Goal: Check status: Check status

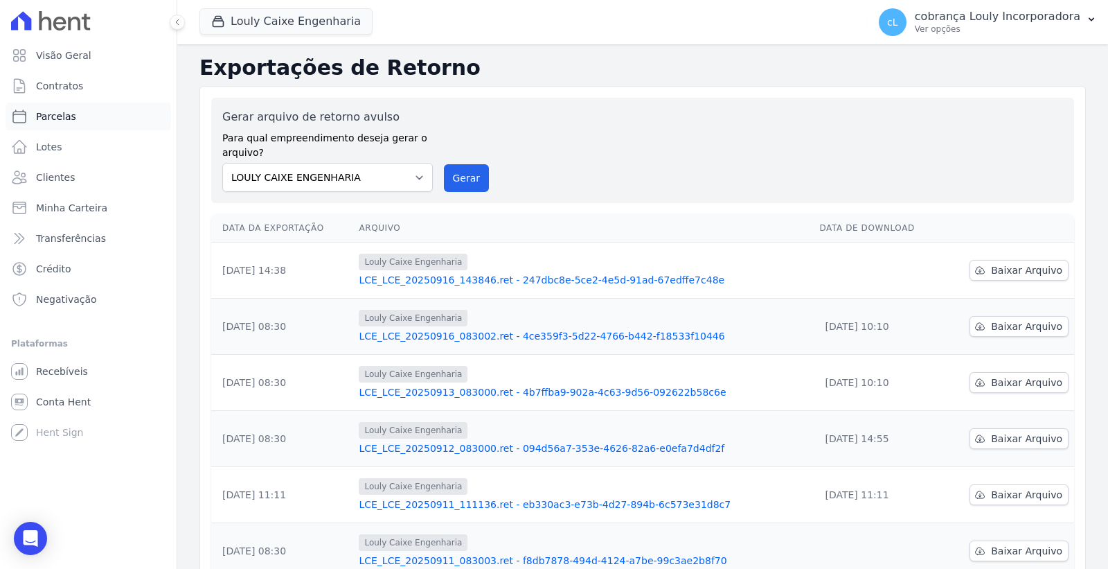
click at [65, 116] on span "Parcelas" at bounding box center [56, 116] width 40 height 14
select select
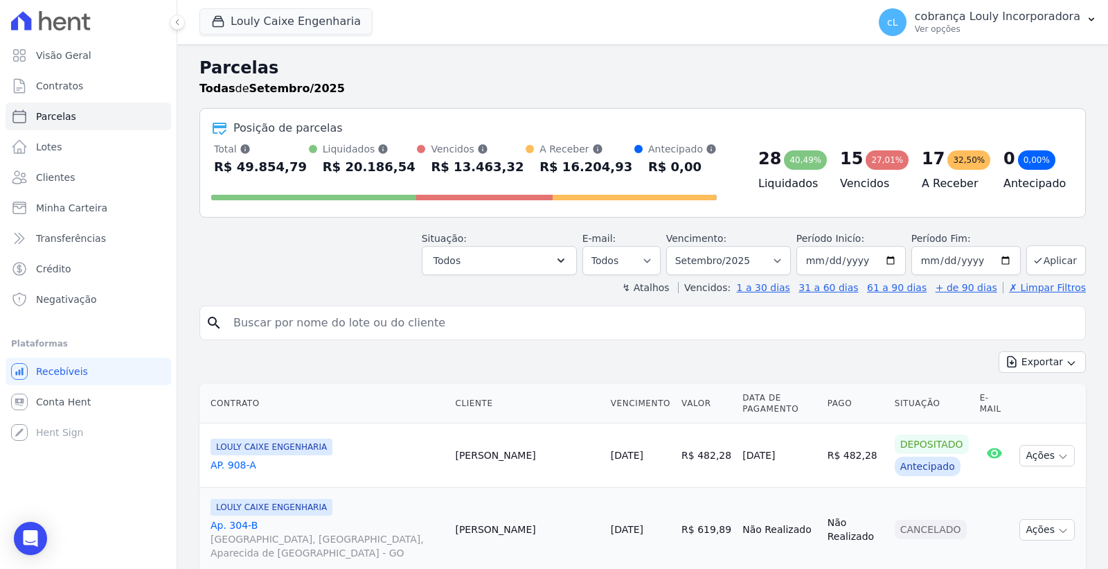
click at [313, 319] on input "search" at bounding box center [652, 323] width 855 height 28
paste input "[PERSON_NAME]"
type input "[PERSON_NAME]"
select select
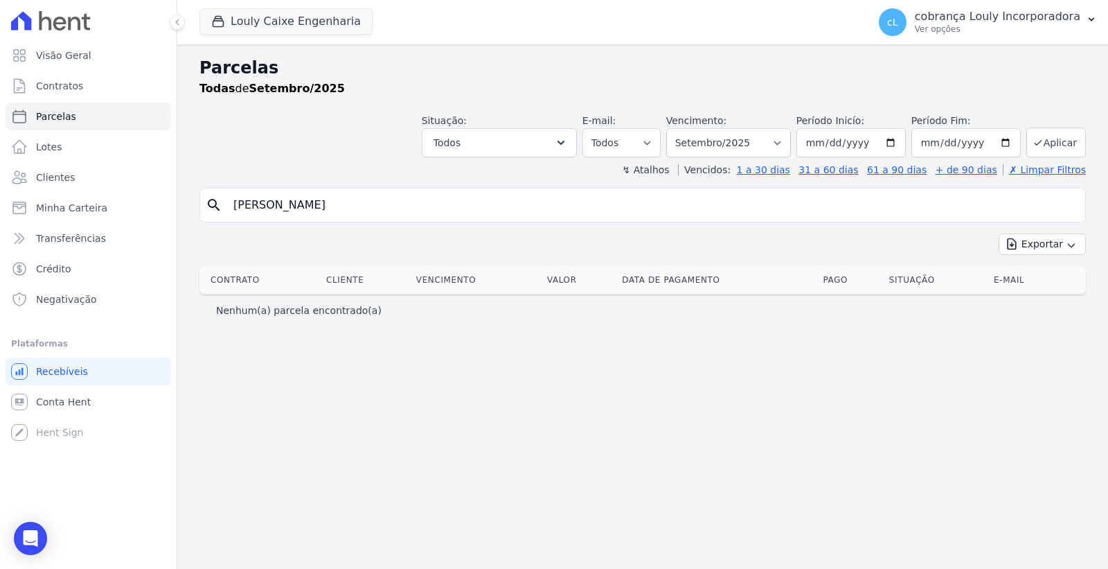
click at [412, 205] on input "[PERSON_NAME]" at bounding box center [652, 205] width 855 height 28
